Goal: Find specific page/section: Find specific page/section

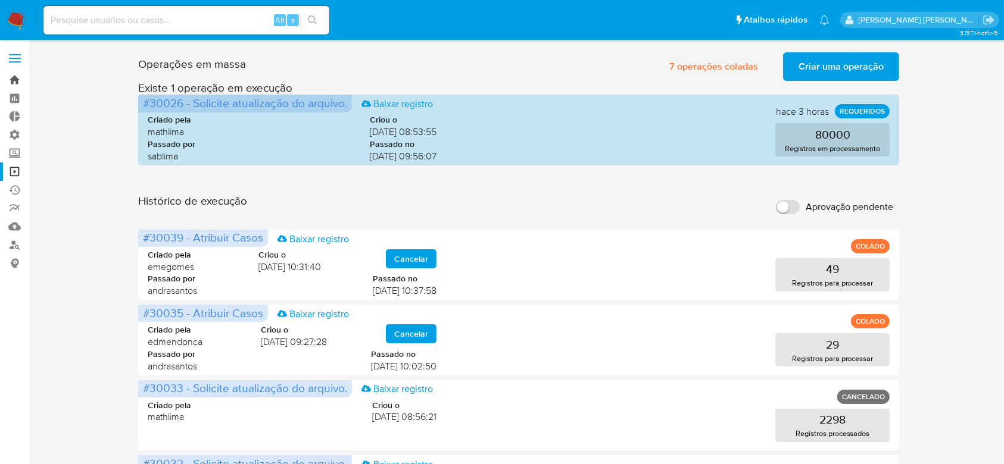
click at [11, 83] on link "Bandeja" at bounding box center [71, 80] width 142 height 18
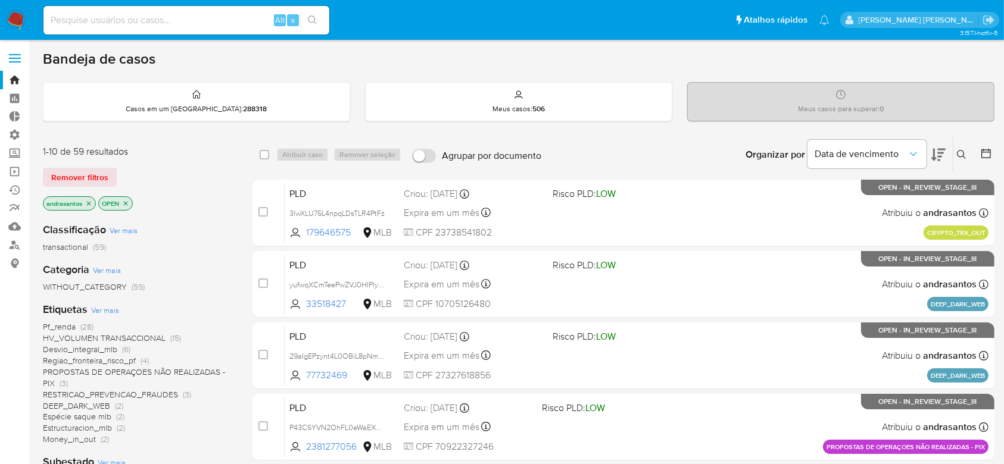
click at [88, 205] on icon "close-filter" at bounding box center [88, 203] width 7 height 7
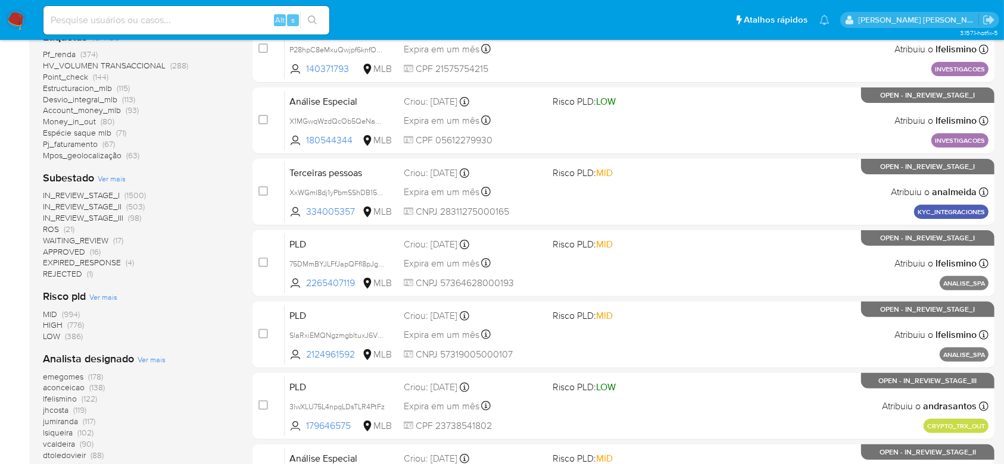
scroll to position [317, 0]
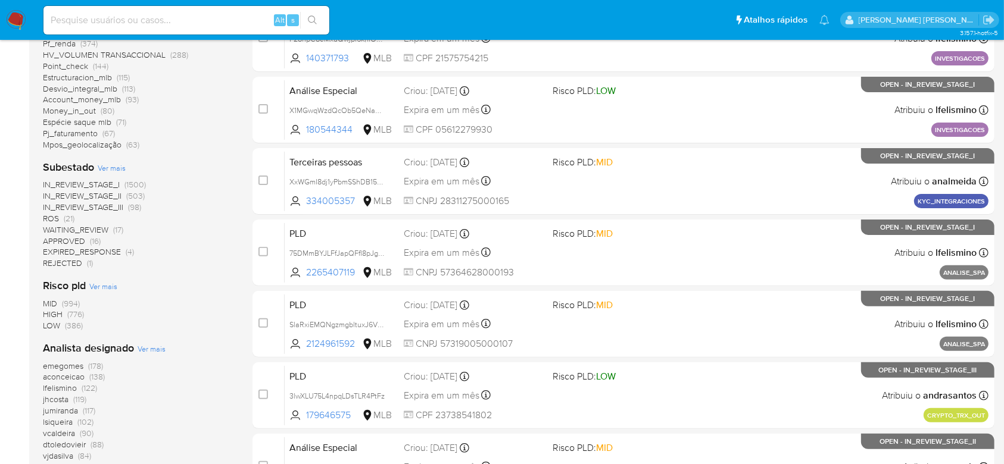
click at [143, 349] on span "Ver mais" at bounding box center [152, 349] width 28 height 11
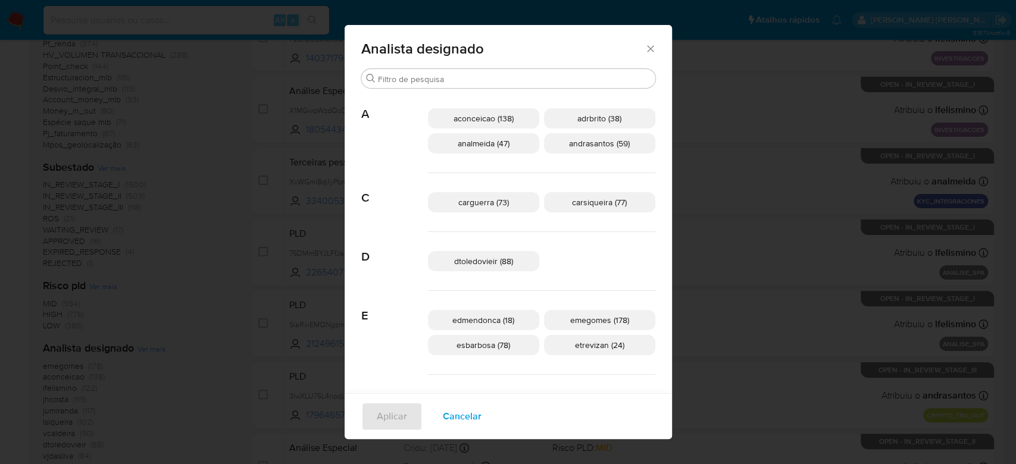
click at [618, 49] on div "Analista designado" at bounding box center [508, 46] width 327 height 43
click at [645, 50] on icon "Fechar" at bounding box center [651, 49] width 12 height 12
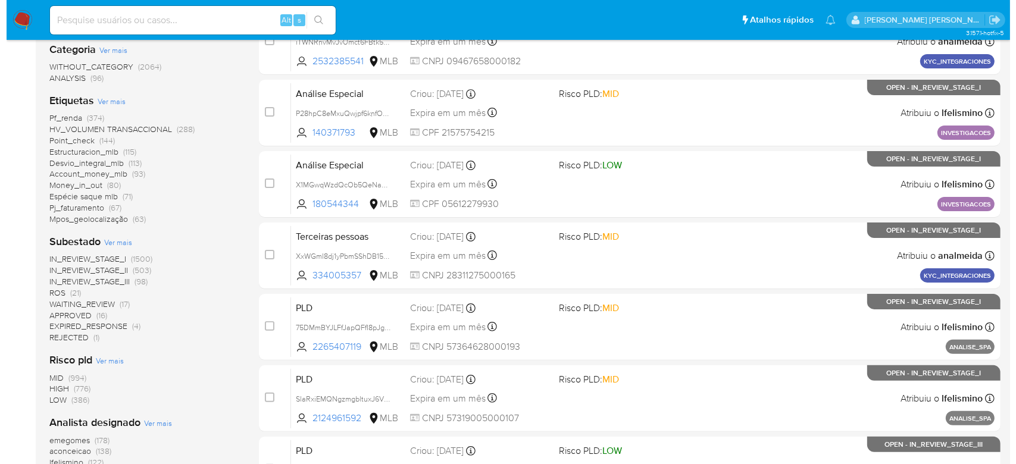
scroll to position [238, 0]
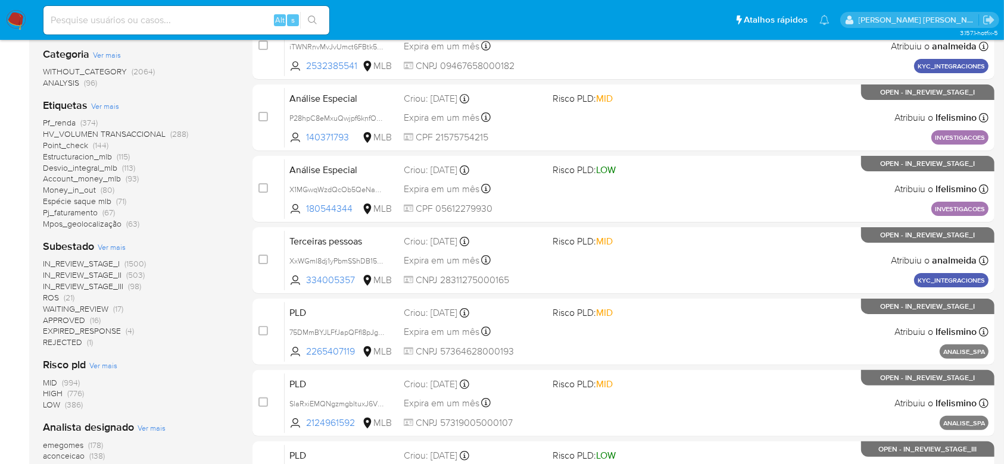
click at [119, 250] on span "Ver mais" at bounding box center [112, 247] width 28 height 11
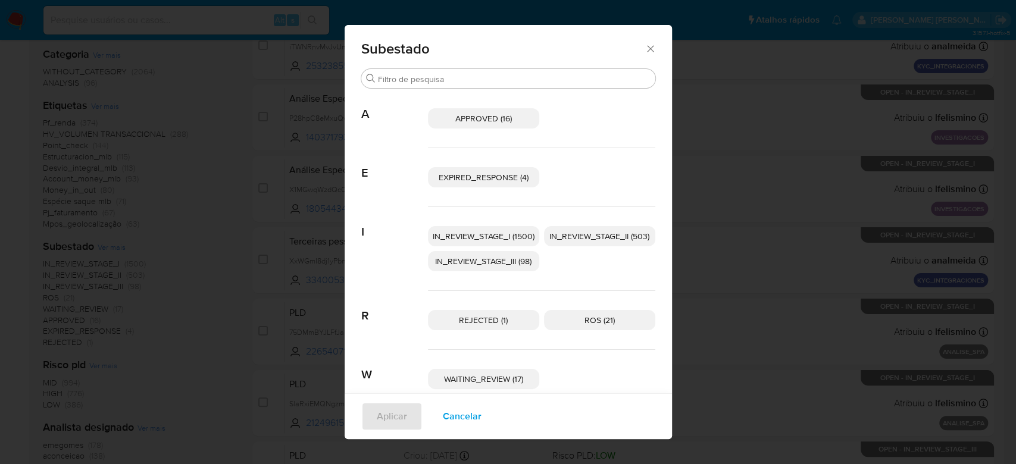
click at [467, 231] on span "IN_REVIEW_STAGE_I (1500)" at bounding box center [484, 236] width 102 height 12
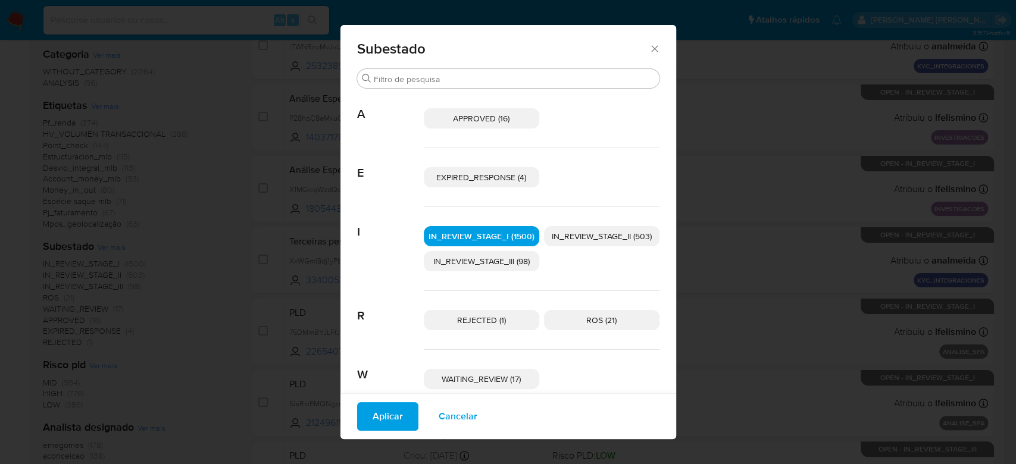
click at [576, 235] on span "IN_REVIEW_STAGE_II (503)" at bounding box center [602, 236] width 100 height 12
click at [373, 419] on span "Aplicar" at bounding box center [388, 417] width 30 height 26
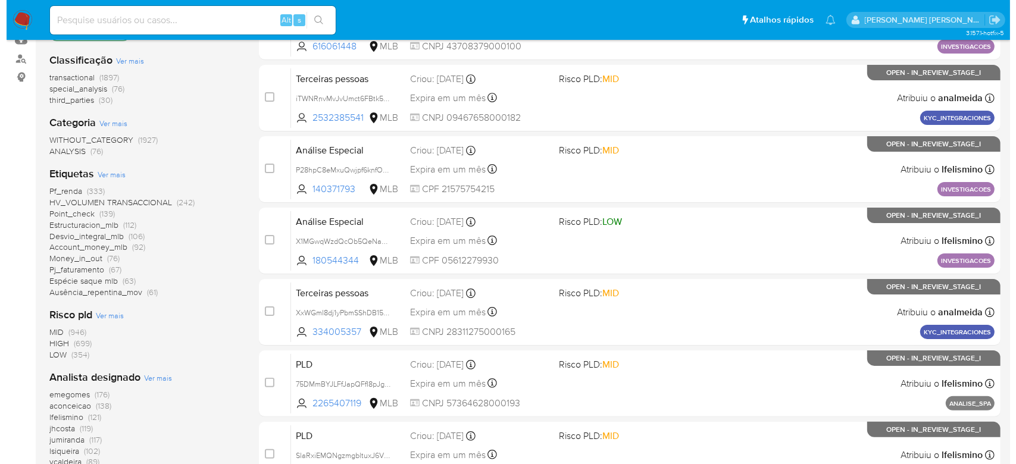
scroll to position [238, 0]
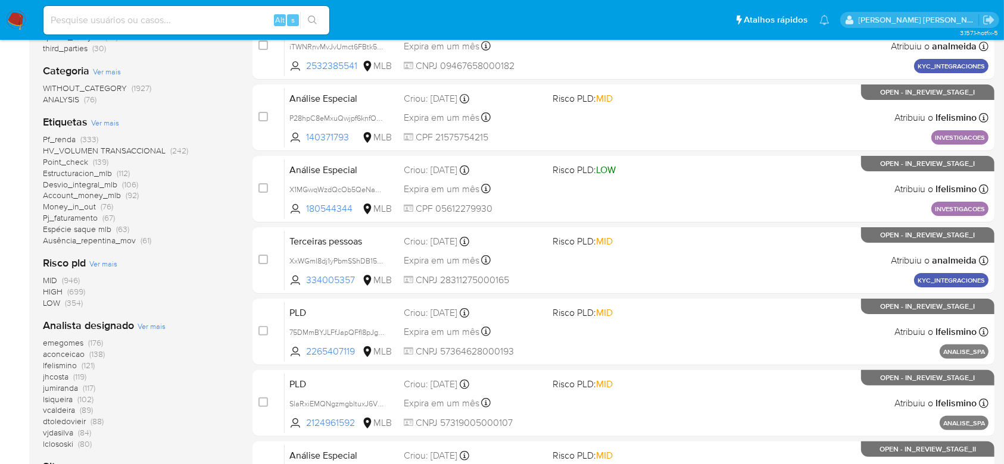
click at [145, 326] on span "Ver mais" at bounding box center [152, 326] width 28 height 11
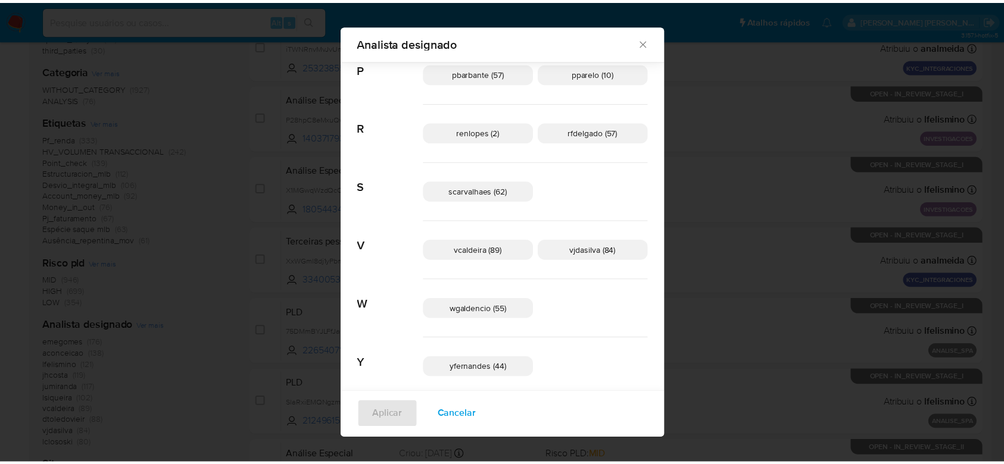
scroll to position [586, 0]
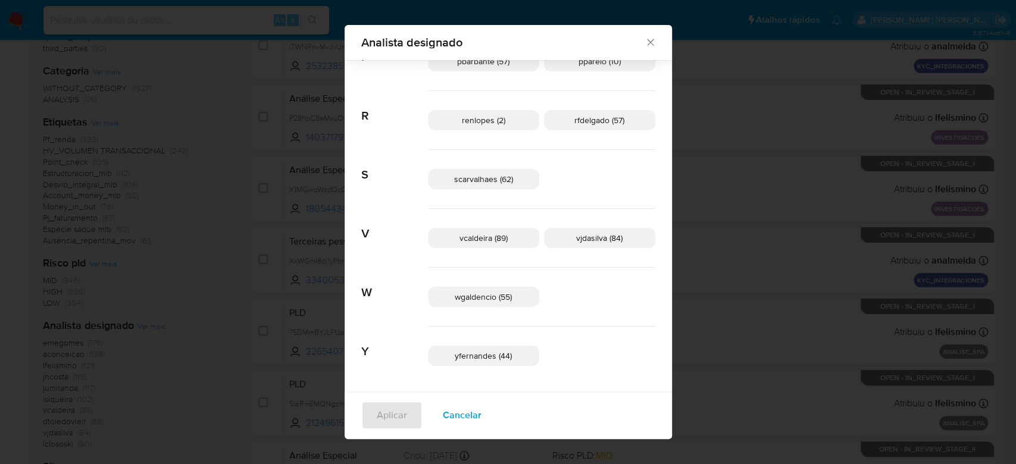
click at [645, 39] on icon "Fechar" at bounding box center [651, 42] width 12 height 12
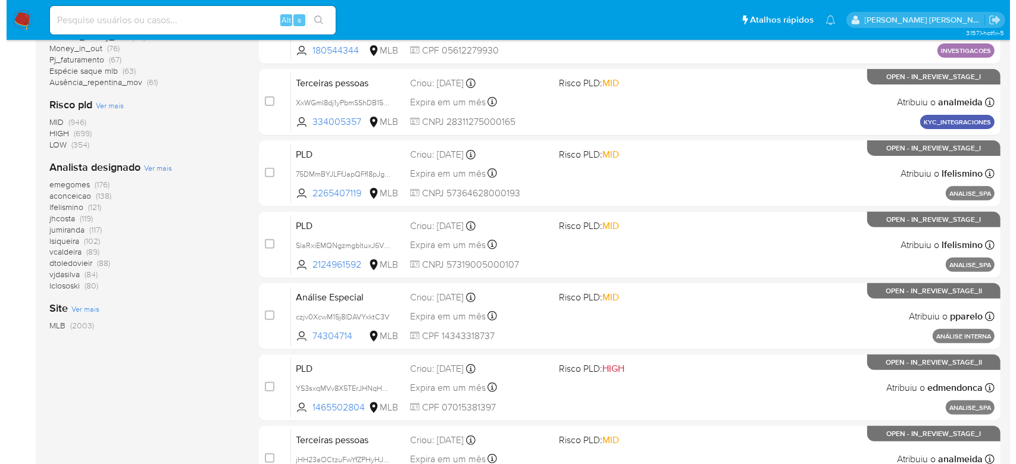
scroll to position [238, 0]
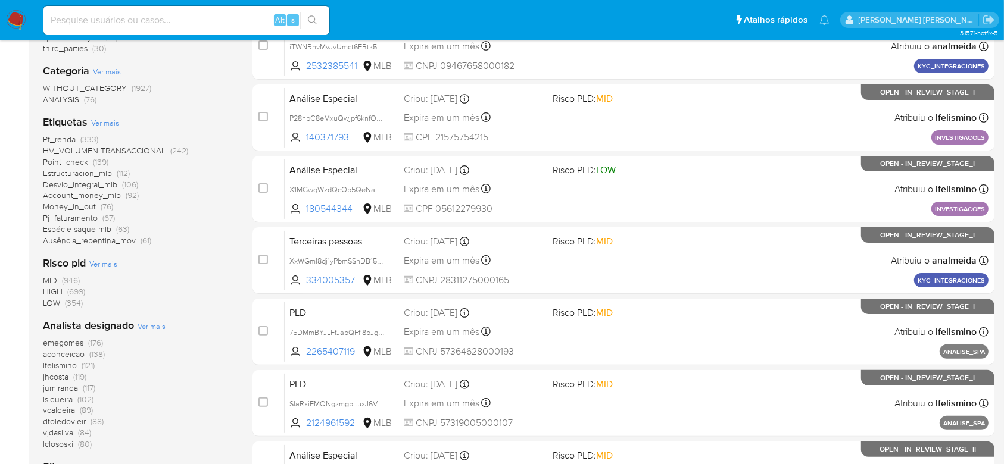
click at [145, 326] on span "Ver mais" at bounding box center [152, 326] width 28 height 11
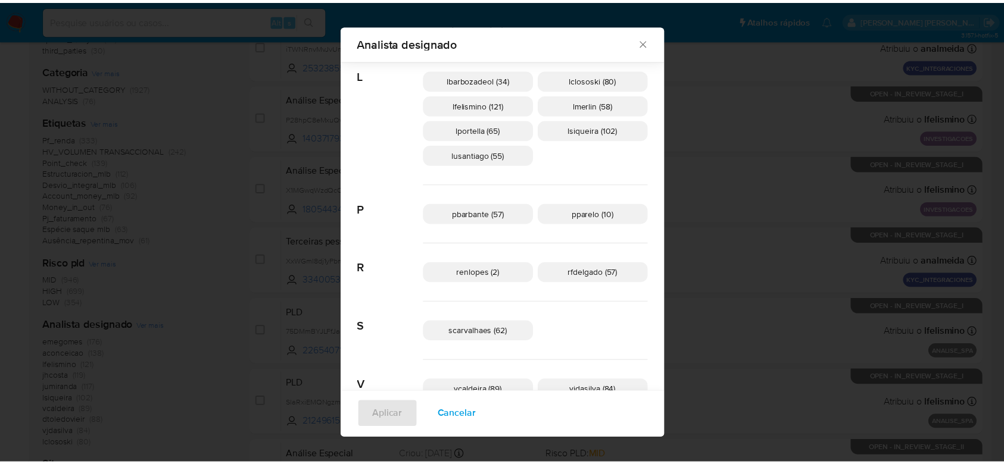
scroll to position [427, 0]
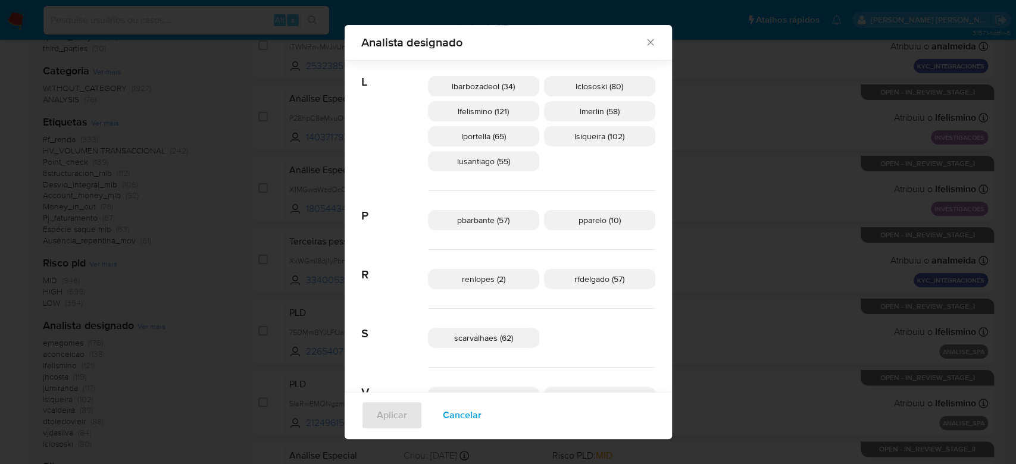
click at [601, 50] on div "Analista designado" at bounding box center [508, 42] width 327 height 35
click at [645, 43] on icon "Fechar" at bounding box center [651, 42] width 12 height 12
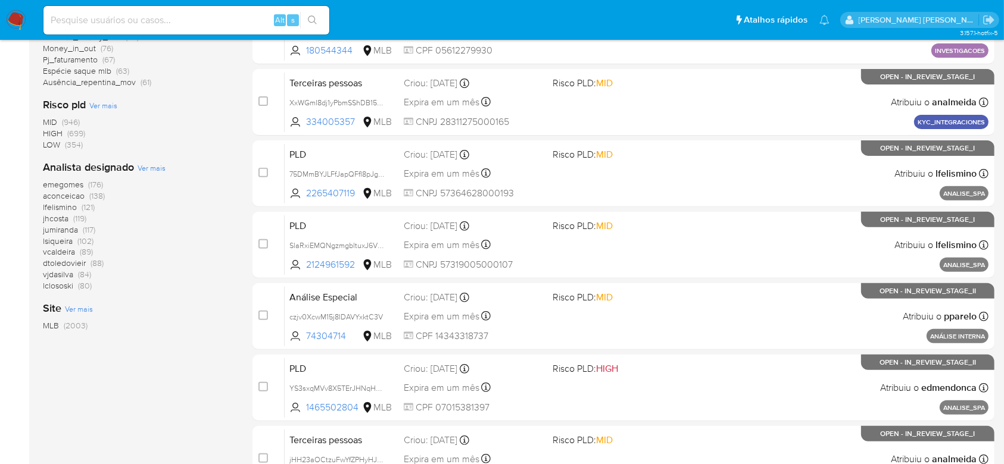
scroll to position [238, 0]
